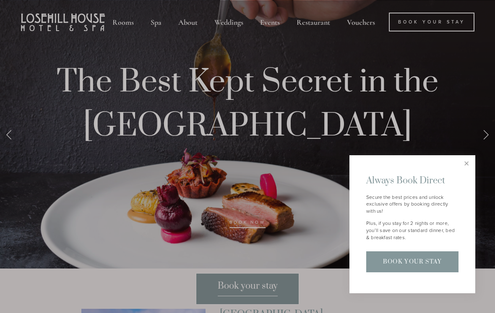
click at [464, 171] on link "Close" at bounding box center [467, 164] width 15 height 15
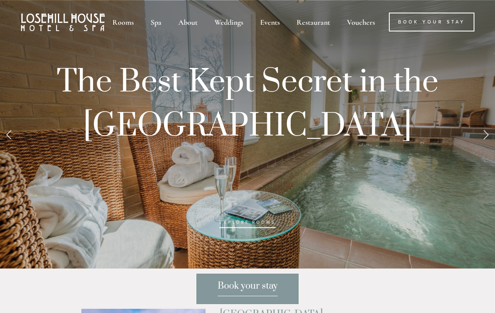
click at [126, 19] on div "Rooms" at bounding box center [123, 22] width 37 height 19
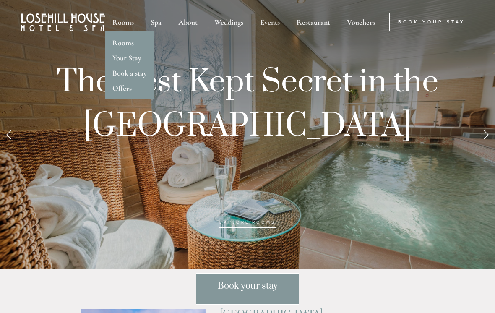
click at [126, 39] on link "Rooms" at bounding box center [123, 42] width 21 height 9
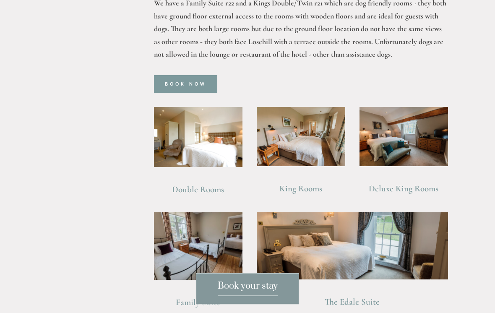
scroll to position [541, 0]
click at [410, 135] on img at bounding box center [404, 136] width 89 height 59
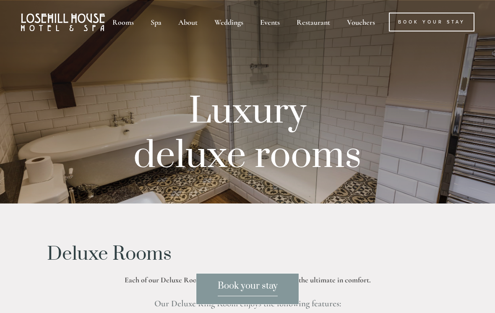
click at [130, 20] on div "Rooms" at bounding box center [123, 22] width 37 height 19
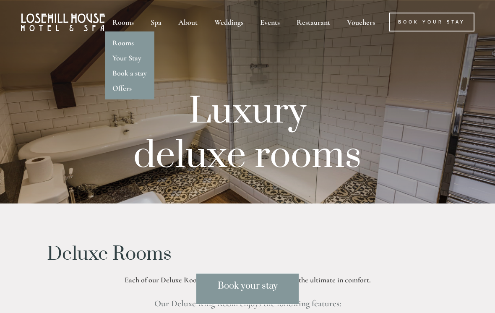
click at [132, 39] on link "Rooms" at bounding box center [123, 42] width 21 height 9
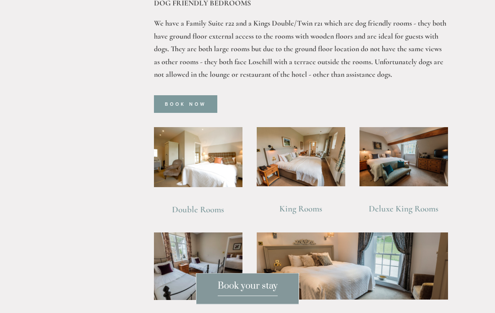
scroll to position [521, 0]
click at [313, 152] on img at bounding box center [301, 156] width 89 height 59
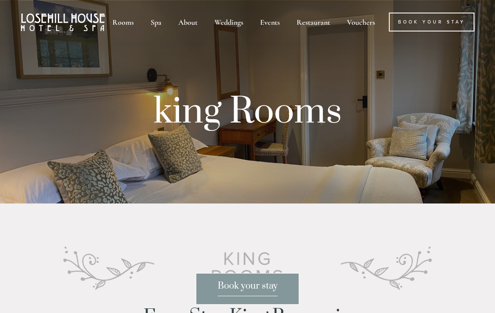
click at [162, 21] on div "Spa" at bounding box center [156, 22] width 26 height 19
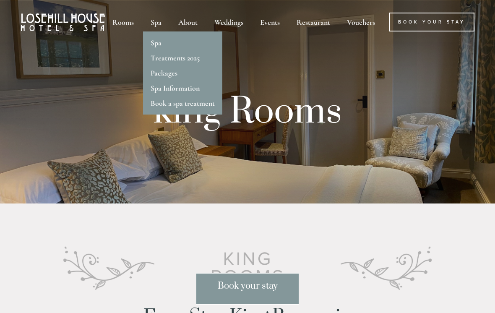
click at [194, 17] on div "About" at bounding box center [188, 22] width 34 height 19
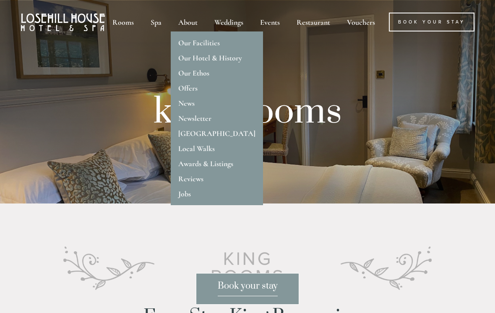
click at [206, 39] on link "Our Facilities" at bounding box center [199, 42] width 42 height 9
